Goal: Information Seeking & Learning: Learn about a topic

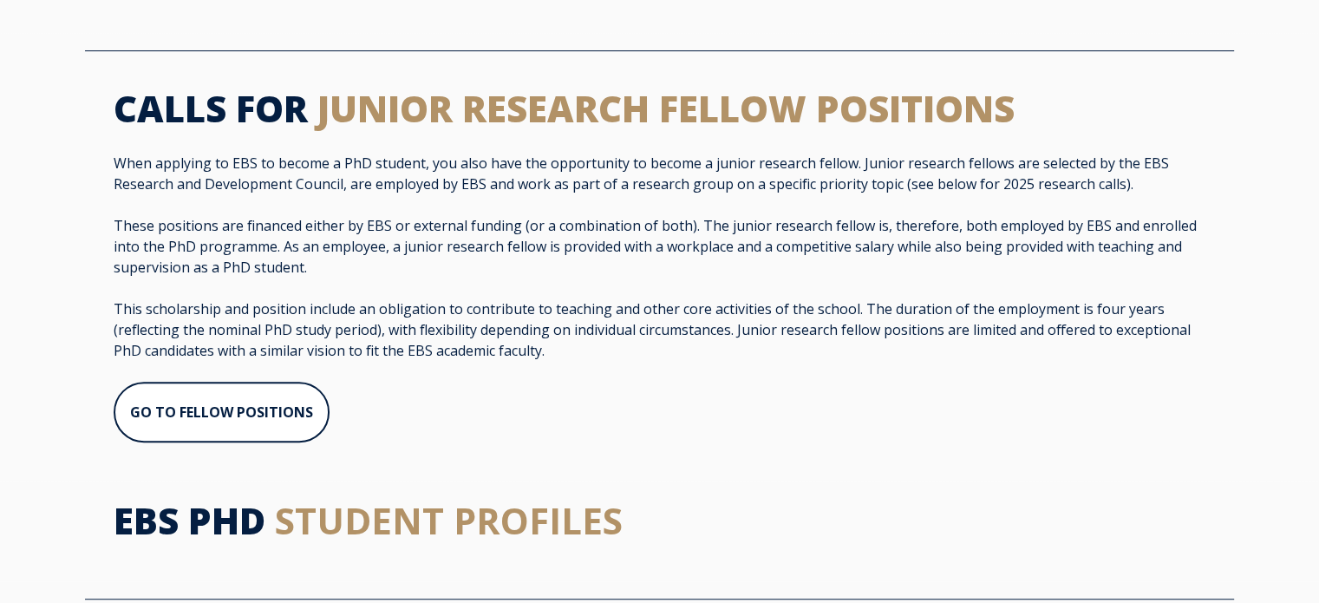
scroll to position [972, 0]
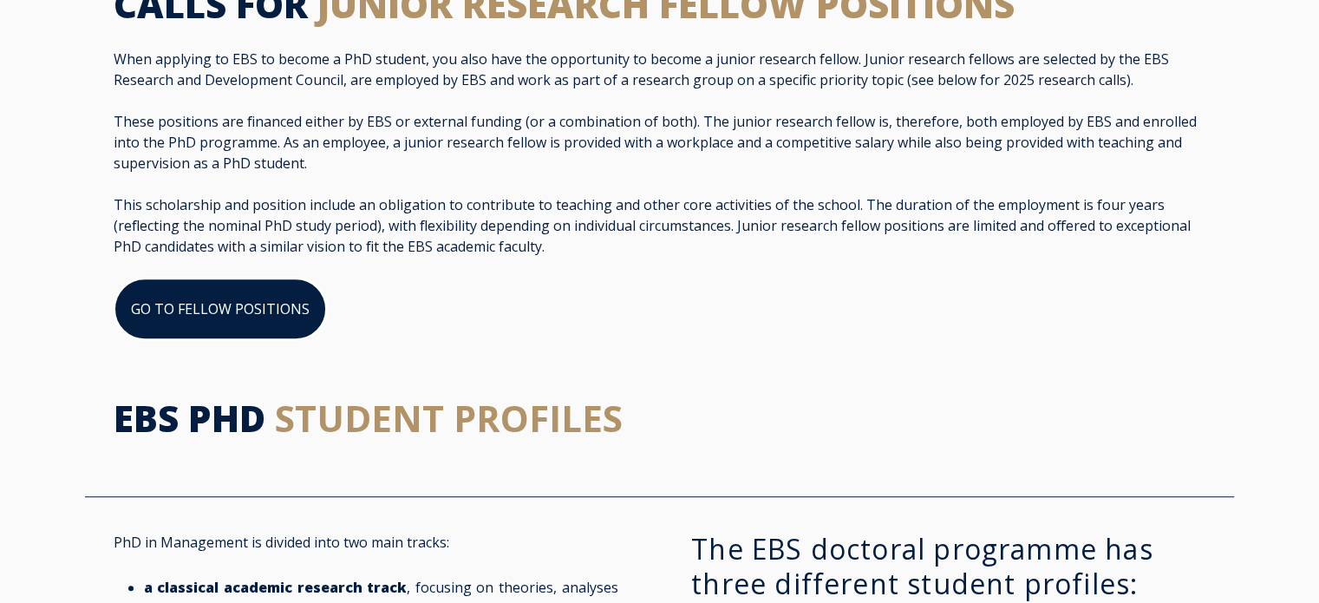
click at [262, 278] on link "GO TO FELLOW POSITIONS" at bounding box center [220, 309] width 213 height 62
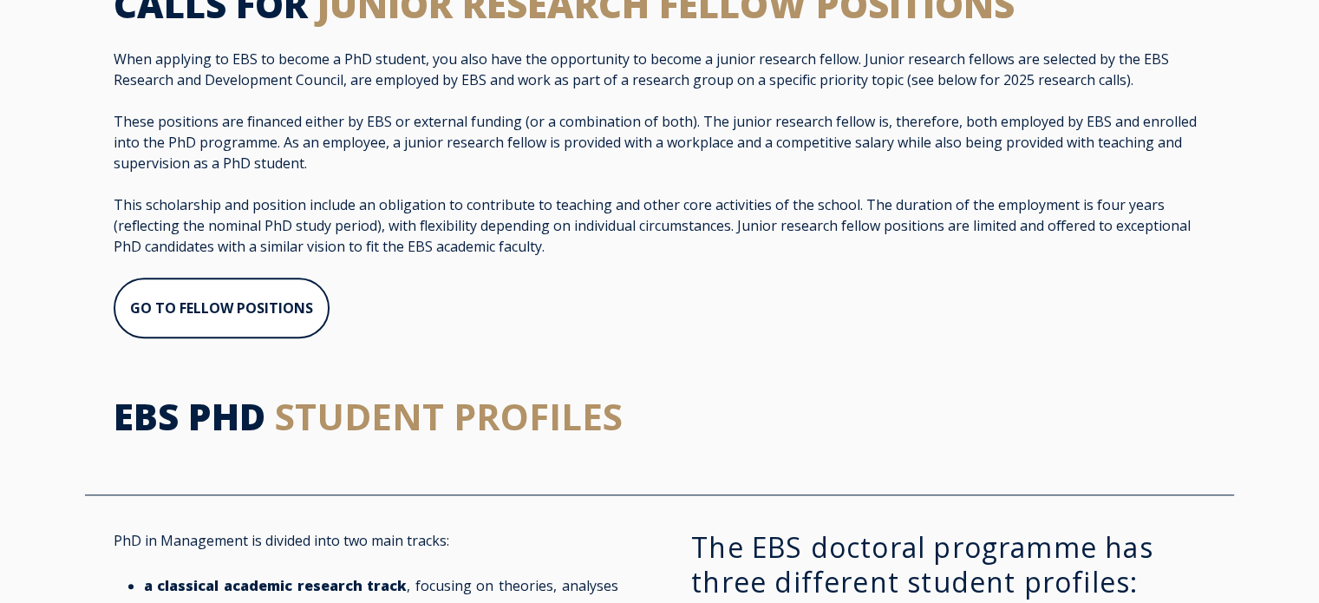
click at [685, 339] on div "CALLS FOR JUNIOR RESEARCH FELLOW POSITIONS When applying to EBS to become a PhD…" at bounding box center [659, 170] width 1319 height 412
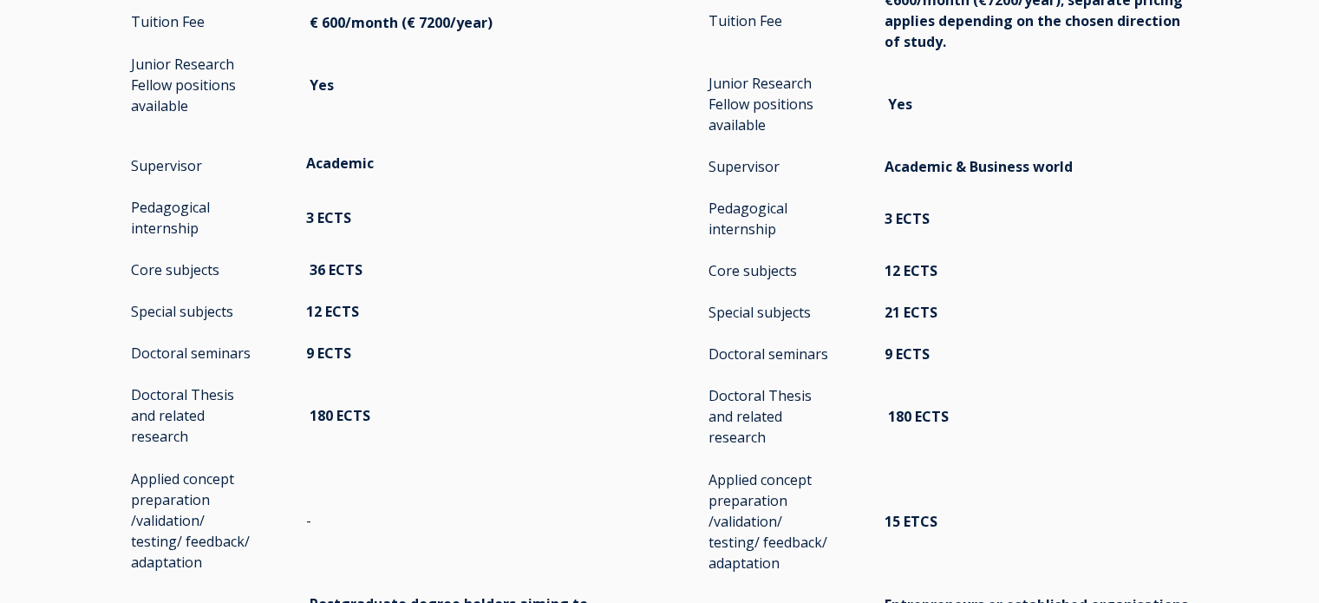
scroll to position [2845, 0]
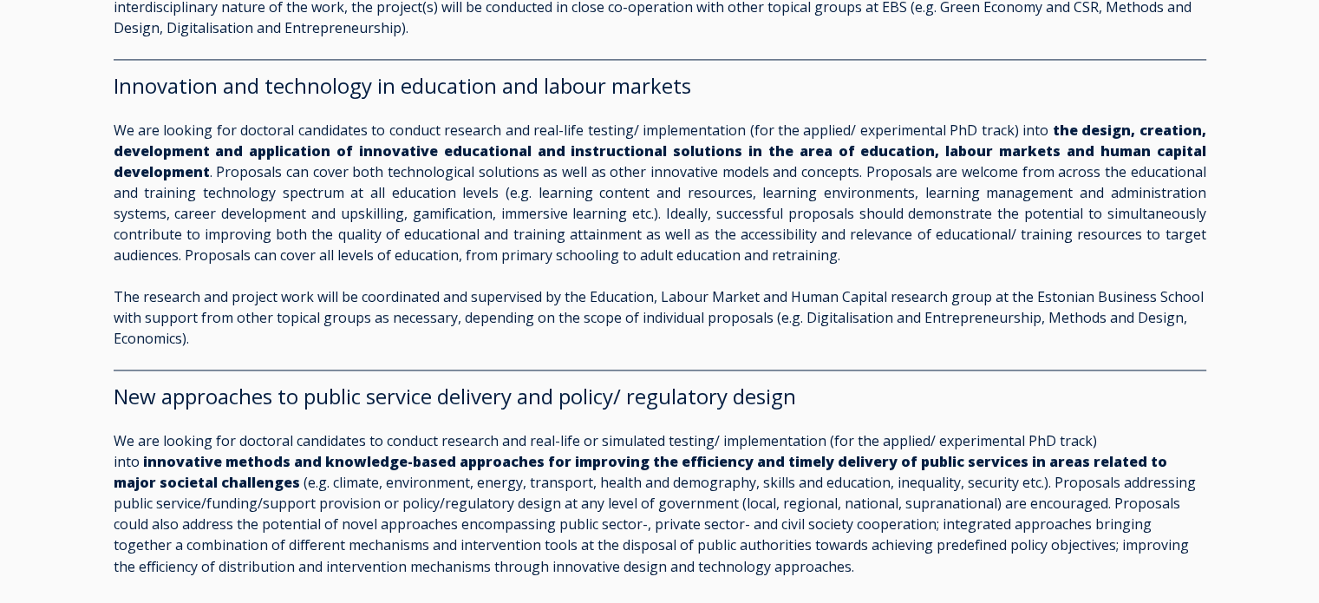
scroll to position [2776, 0]
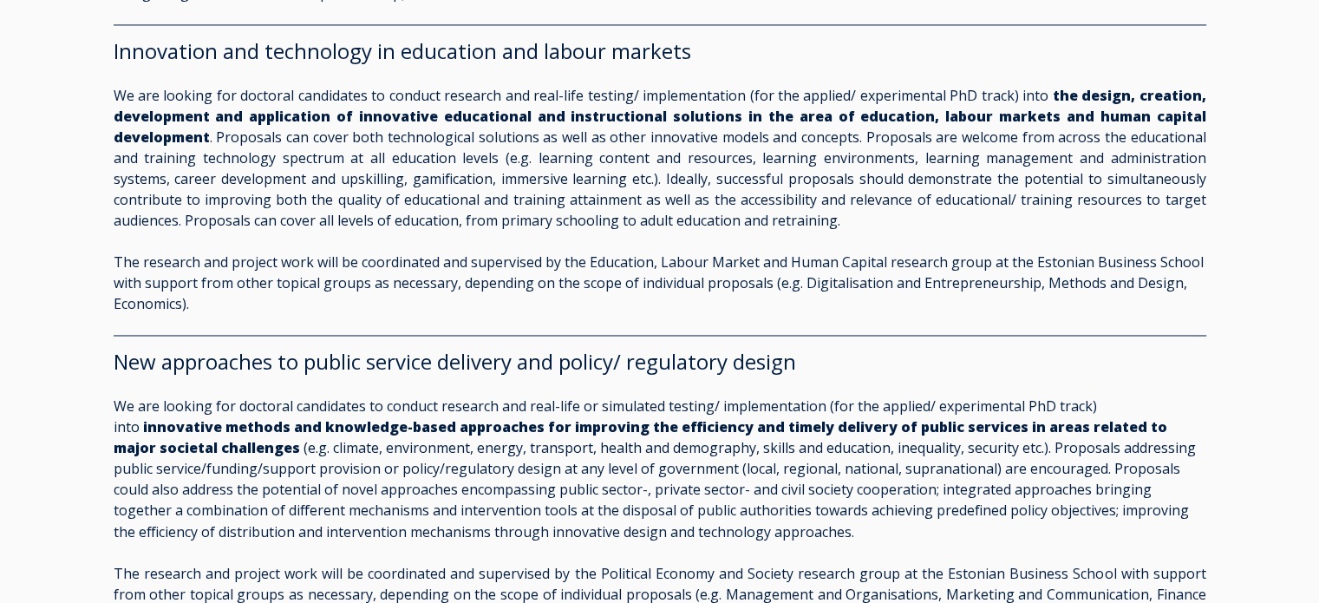
click at [434, 153] on p "We are looking for doctoral candidates to conduct research and real-life testin…" at bounding box center [660, 158] width 1093 height 146
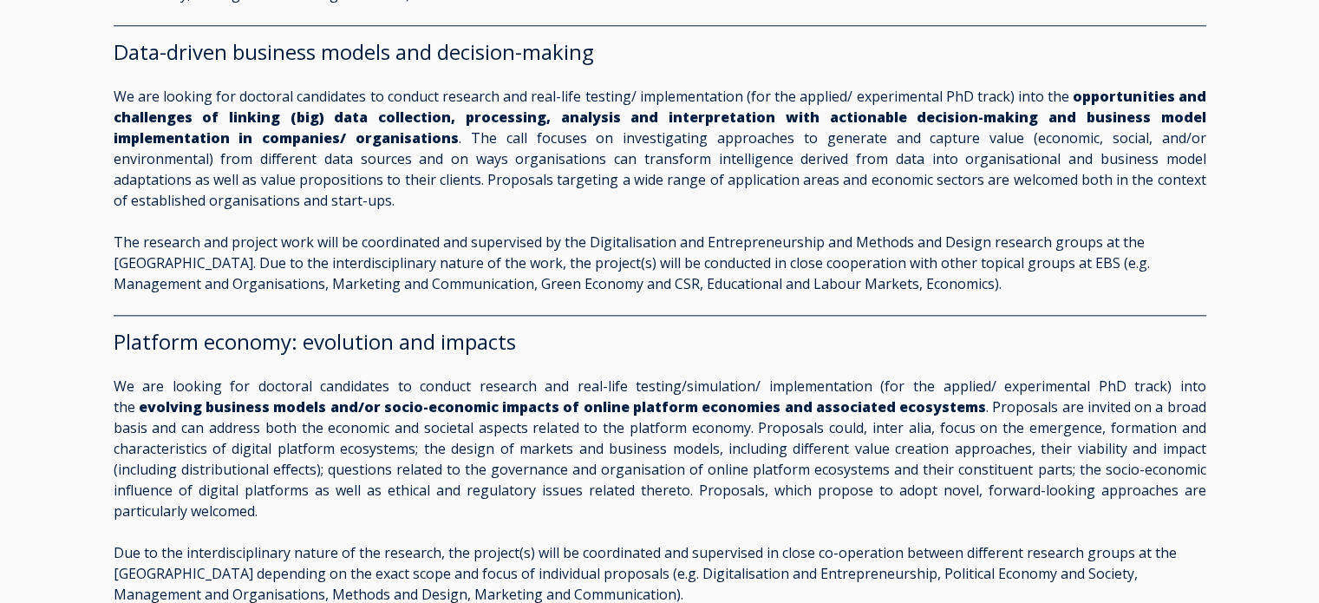
scroll to position [1874, 0]
